Goal: Task Accomplishment & Management: Manage account settings

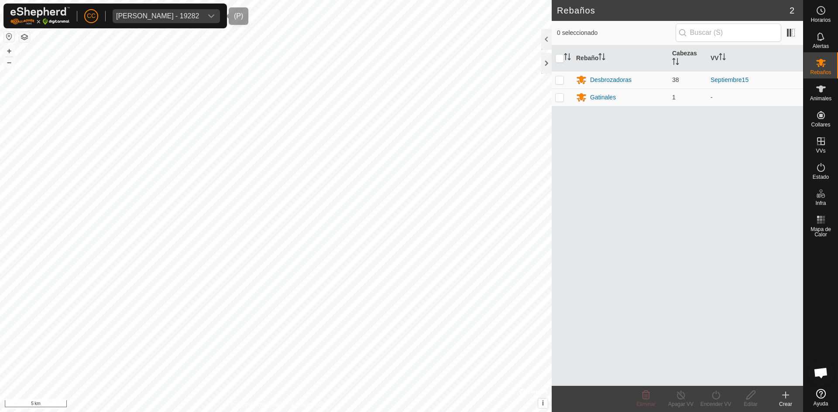
click at [161, 17] on div "[PERSON_NAME] - 19282" at bounding box center [157, 16] width 83 height 7
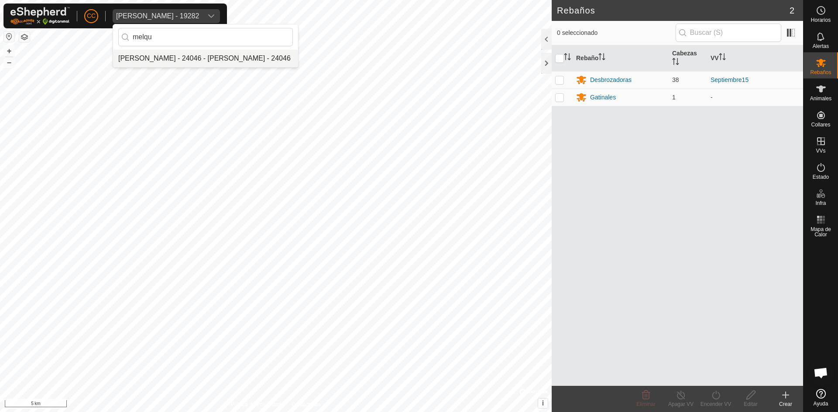
type input "melqu"
click at [185, 66] on li "[PERSON_NAME] - 24046 - [PERSON_NAME] - 24046" at bounding box center [205, 58] width 185 height 17
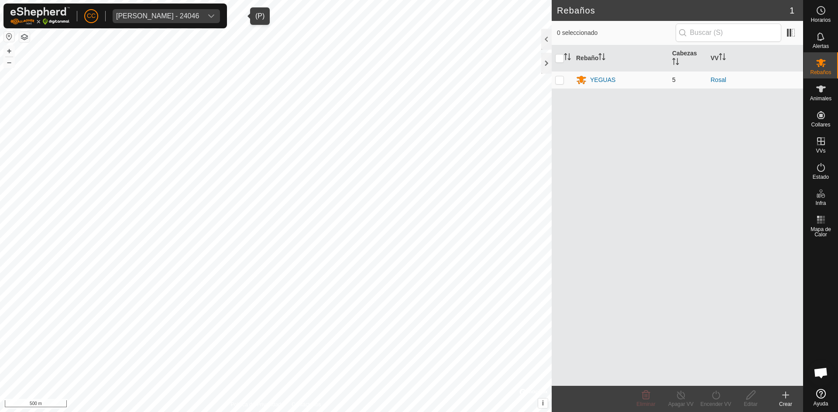
click at [557, 79] on p-checkbox at bounding box center [559, 79] width 9 height 7
checkbox input "true"
click at [817, 97] on span "Animales" at bounding box center [820, 98] width 21 height 5
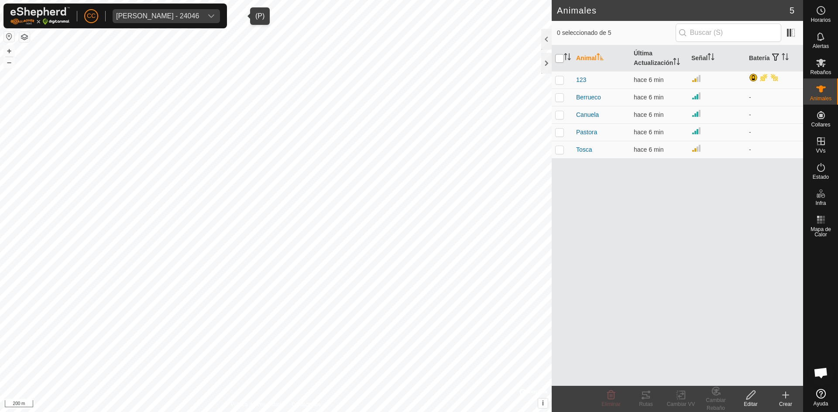
click at [557, 59] on input "checkbox" at bounding box center [559, 58] width 9 height 9
checkbox input "true"
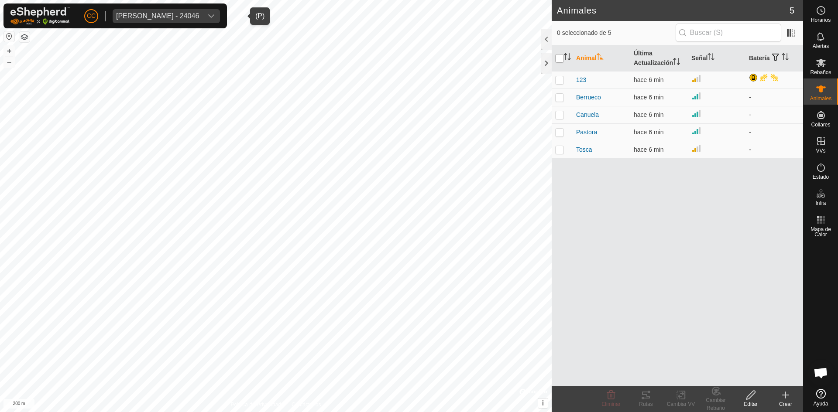
checkbox input "true"
click at [638, 391] on tracks-svg-icon at bounding box center [645, 395] width 35 height 10
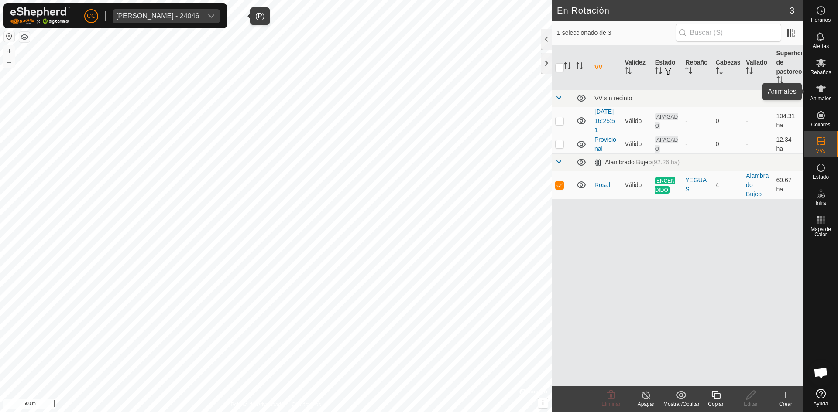
click at [818, 86] on icon at bounding box center [821, 89] width 10 height 10
